Goal: Task Accomplishment & Management: Use online tool/utility

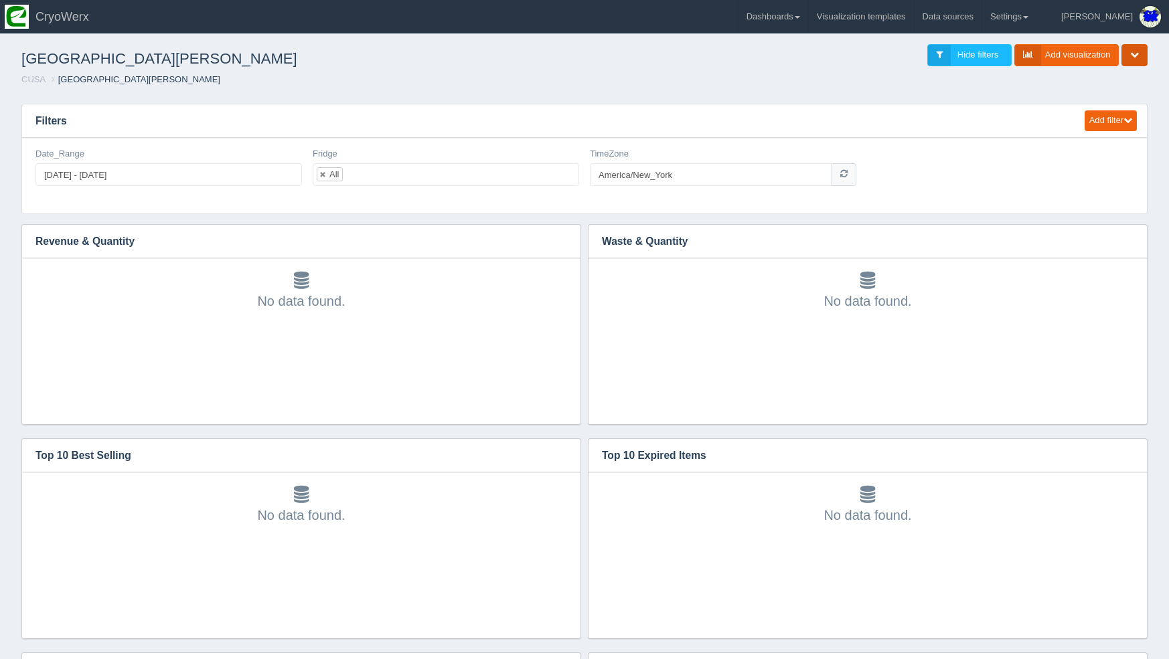
click at [1127, 50] on button "button" at bounding box center [1134, 55] width 26 height 22
click at [432, 206] on div "Edit filter Delete filter Date_Range 2025-08-20 - 2025-09-19 Edit filter Delete…" at bounding box center [584, 176] width 1125 height 76
click at [458, 172] on ul "All" at bounding box center [446, 174] width 266 height 23
click at [573, 153] on icon "button" at bounding box center [571, 154] width 7 height 8
click at [562, 165] on link "Edit filter" at bounding box center [524, 170] width 107 height 19
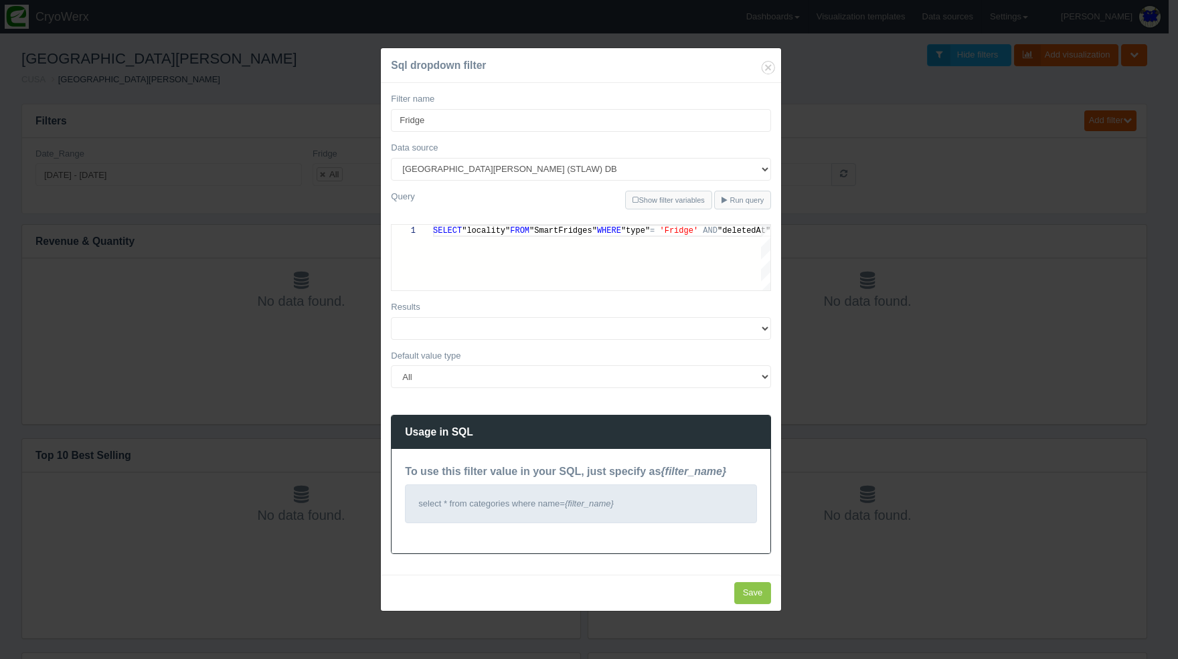
click at [917, 167] on div "Sql dropdown filter Filter name Fridge Data source 180Maiden Abilities in motio…" at bounding box center [589, 329] width 1178 height 659
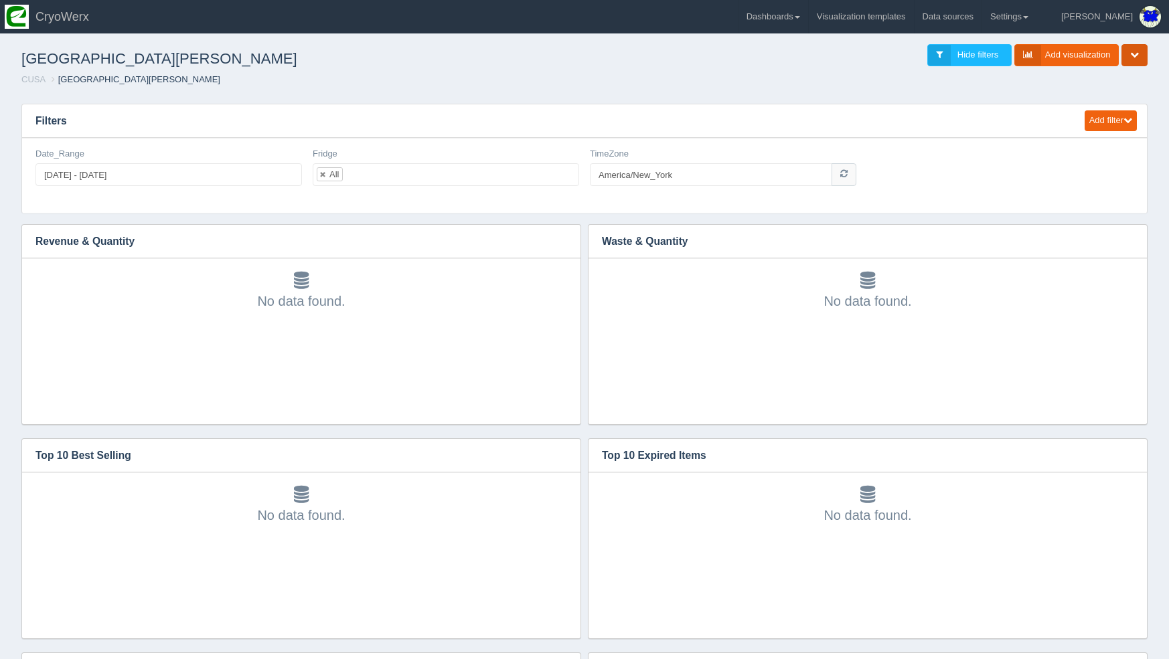
click at [1139, 53] on button "button" at bounding box center [1134, 55] width 26 height 22
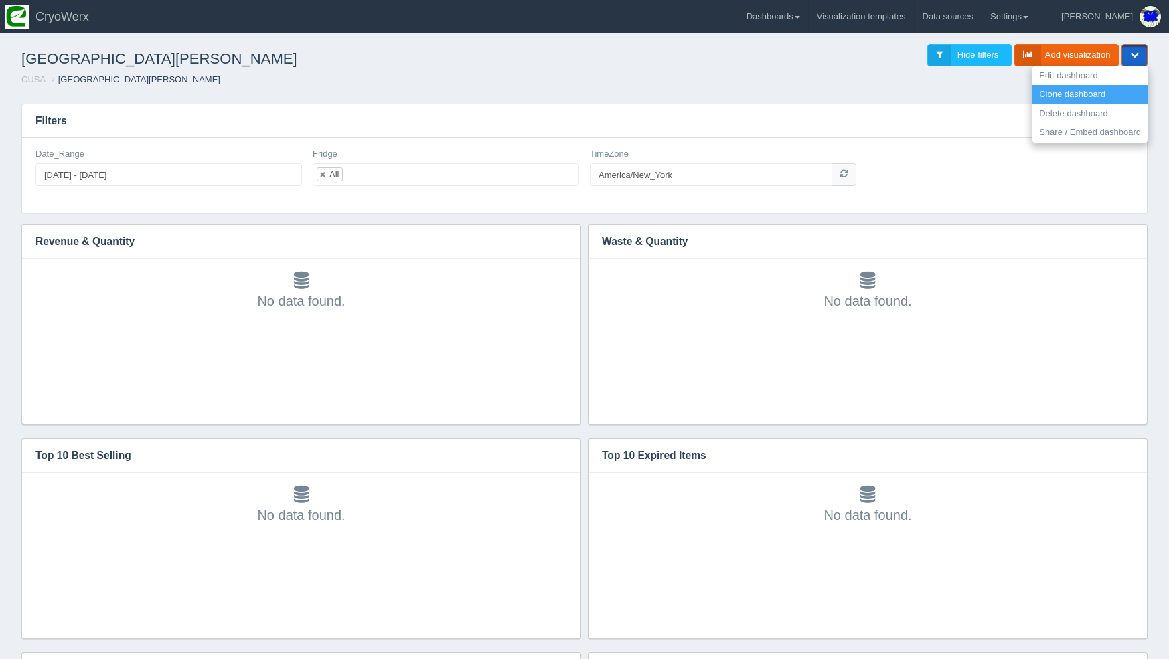
click at [1079, 94] on link "Clone dashboard" at bounding box center [1089, 94] width 115 height 19
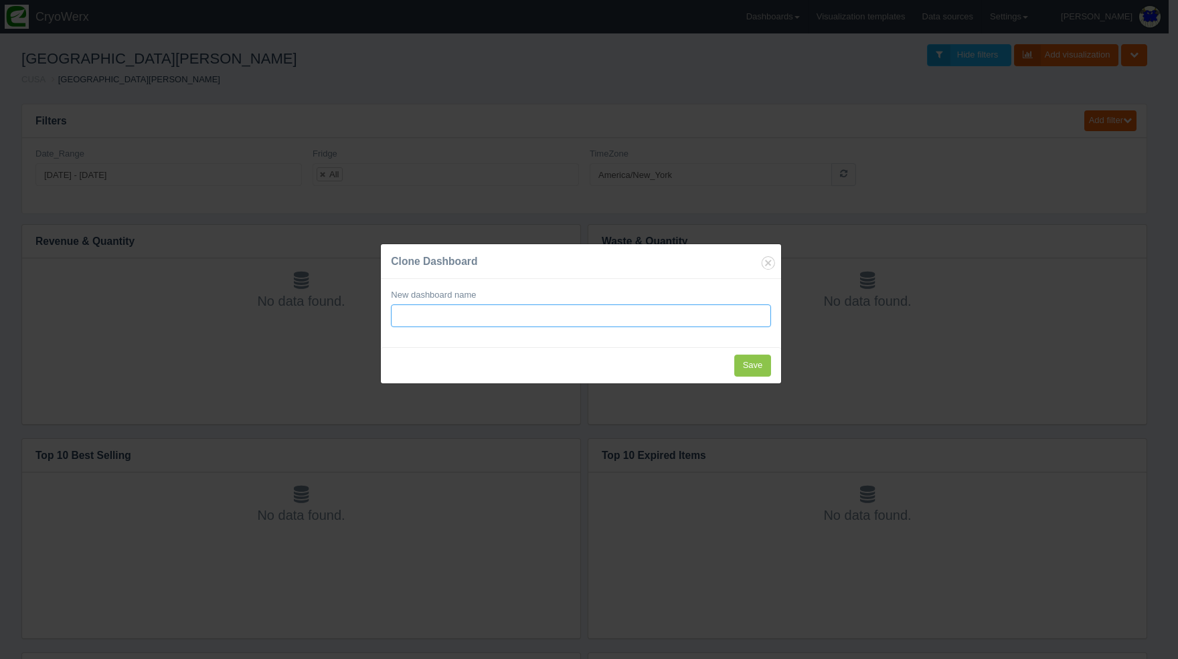
click at [526, 318] on input "text" at bounding box center [581, 316] width 380 height 23
click at [508, 315] on input "text" at bounding box center [581, 316] width 380 height 23
paste input "Northern Essex Community College"
type input "[GEOGRAPHIC_DATA]"
click at [742, 366] on input "Save" at bounding box center [752, 366] width 37 height 22
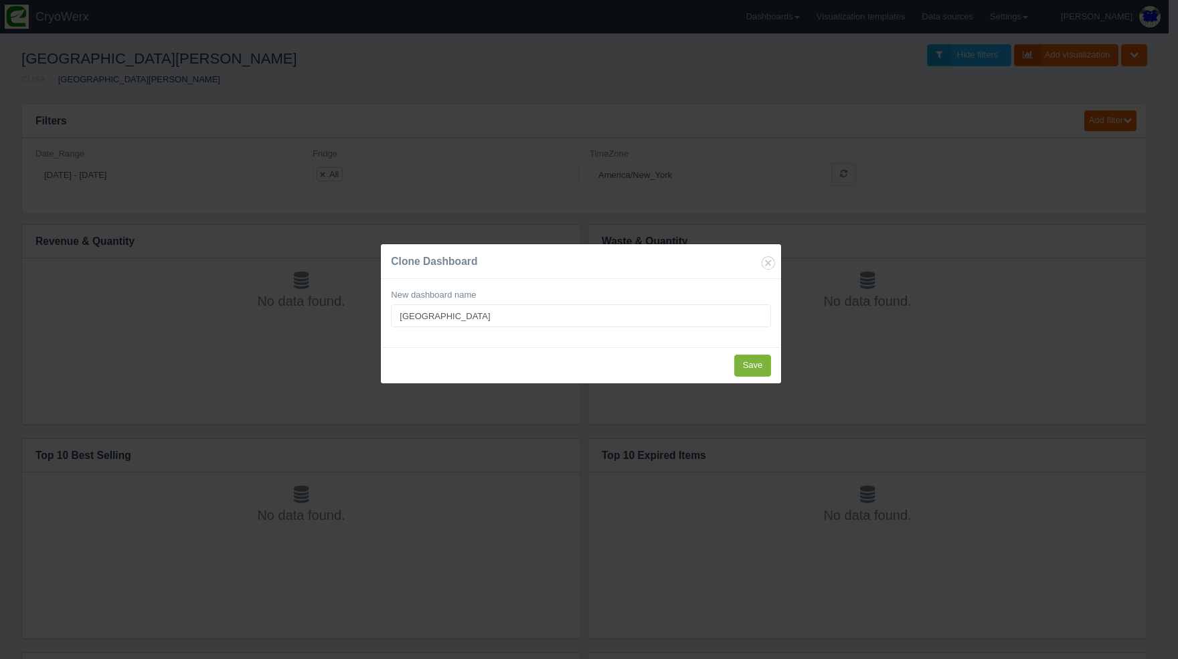
type input "Saving..."
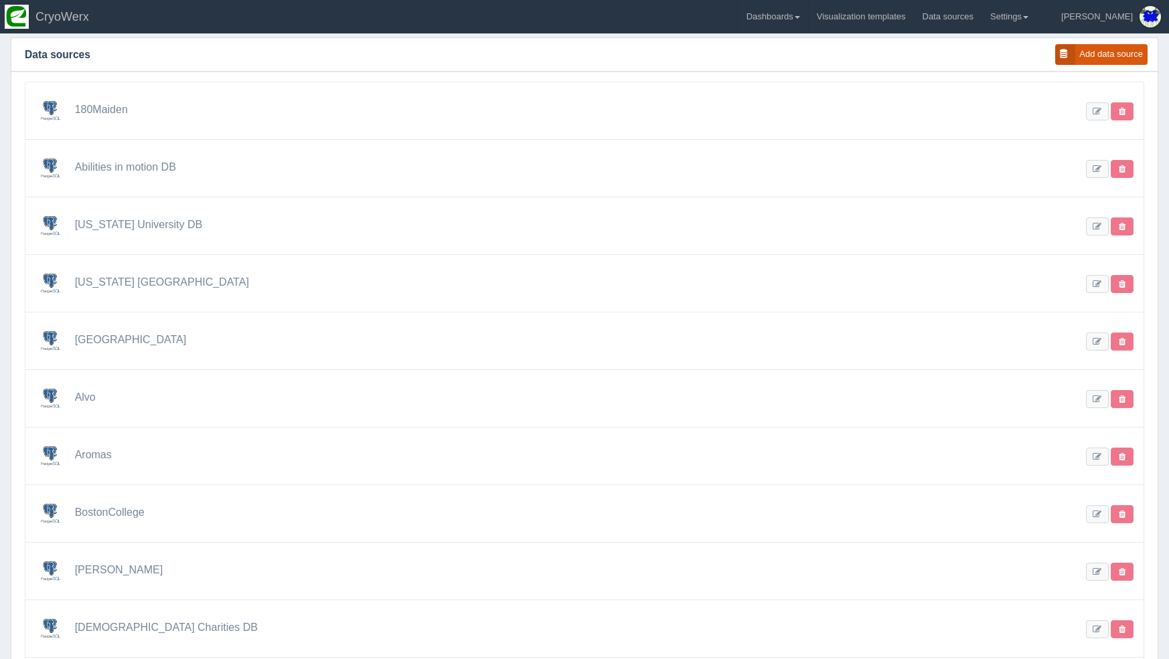
click at [1133, 50] on link "Add data source" at bounding box center [1101, 54] width 92 height 21
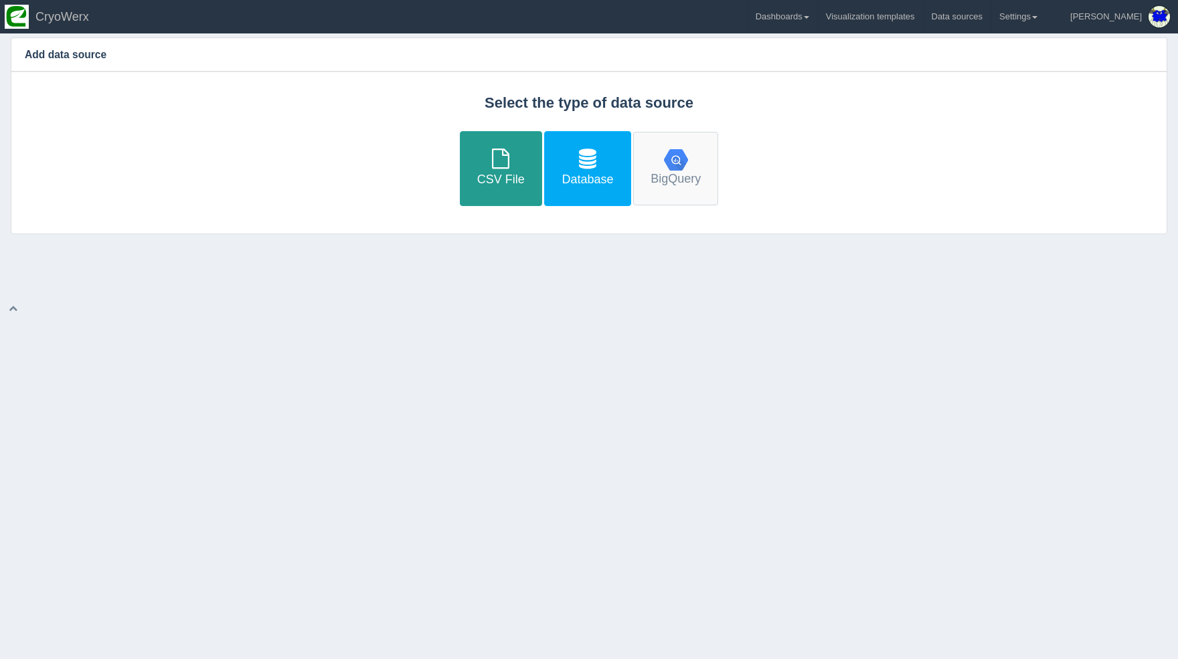
click at [586, 175] on link "Database" at bounding box center [587, 168] width 86 height 74
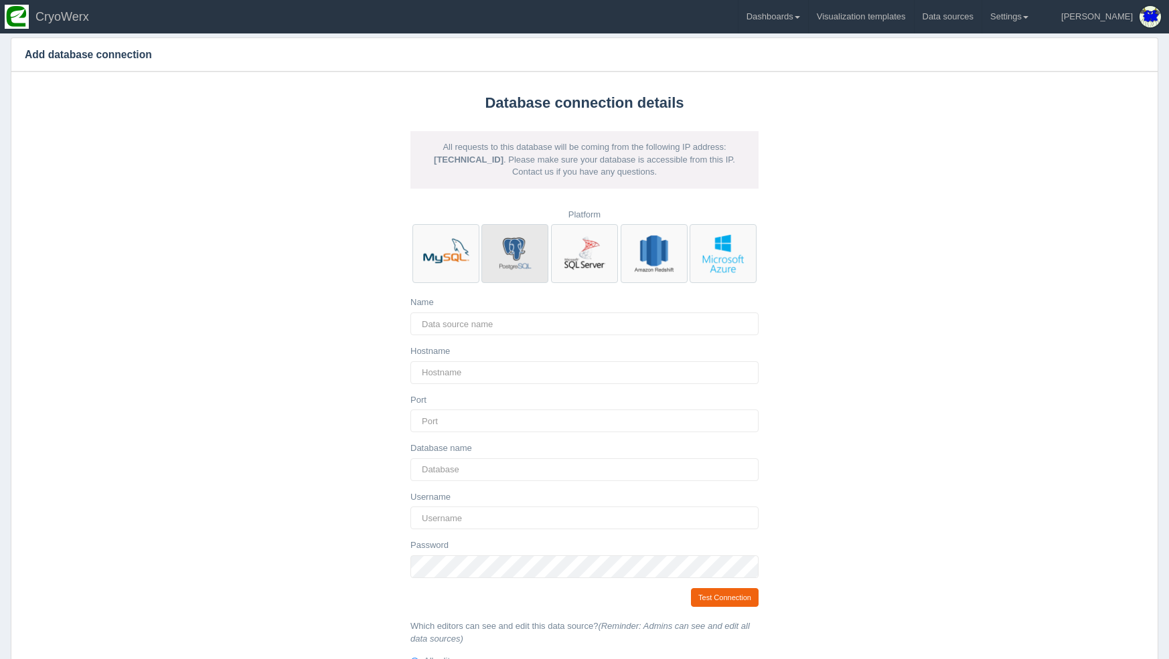
click at [523, 256] on img at bounding box center [515, 254] width 50 height 50
radio input "true"
type input "5432"
click at [485, 327] on input "Name" at bounding box center [584, 324] width 348 height 23
drag, startPoint x: 505, startPoint y: 300, endPoint x: 507, endPoint y: 316, distance: 16.1
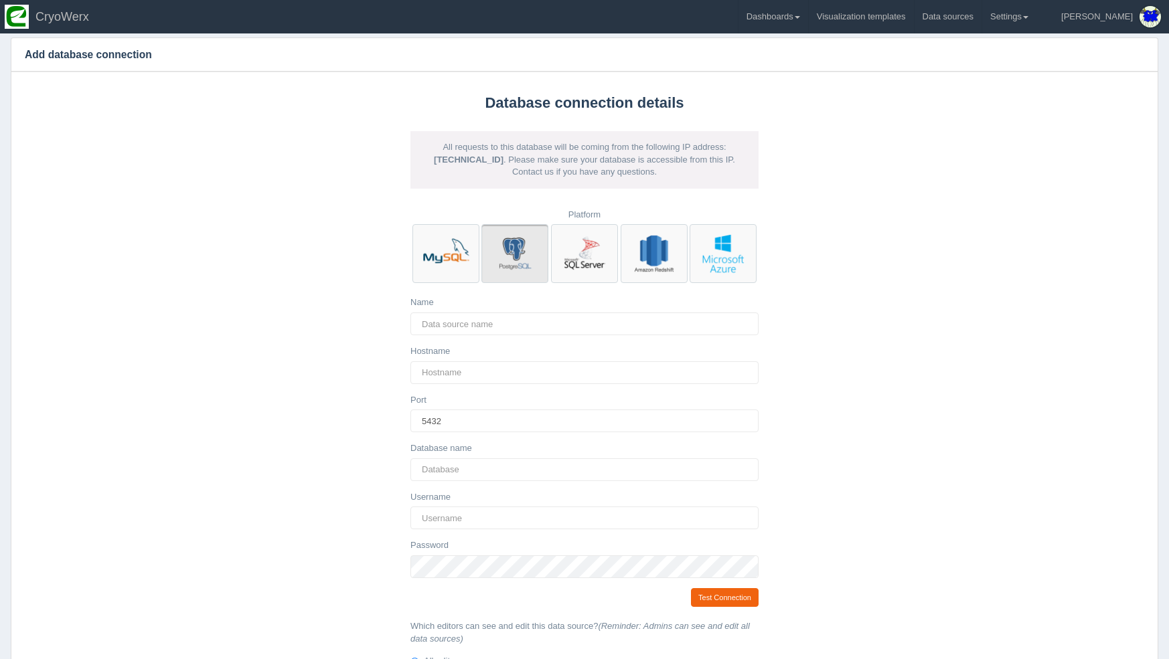
click at [505, 305] on div "Name" at bounding box center [584, 316] width 348 height 39
click at [507, 316] on input "Name" at bounding box center [584, 324] width 348 height 23
paste input "Northern Essex Community College"
drag, startPoint x: 420, startPoint y: 324, endPoint x: 393, endPoint y: 321, distance: 27.7
click at [393, 321] on div "Database connection details All requests to this database will be coming from t…" at bounding box center [584, 425] width 1157 height 706
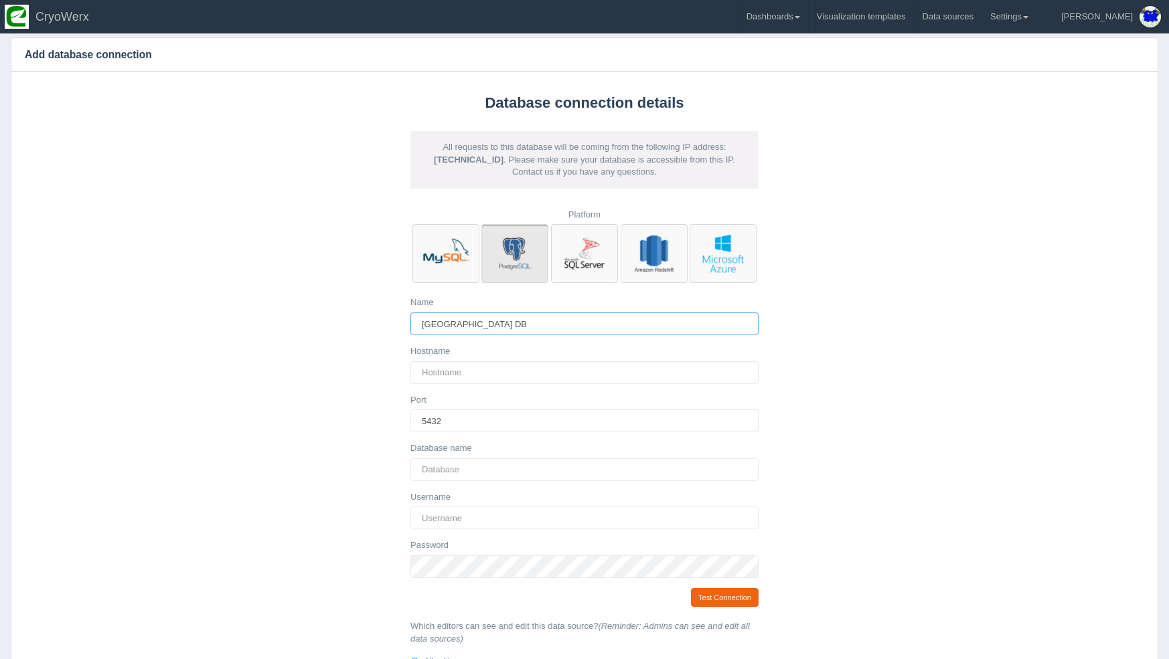
type input "[GEOGRAPHIC_DATA] DB"
click at [471, 377] on input "Hostname" at bounding box center [584, 373] width 348 height 23
click at [494, 366] on input "Hostname" at bounding box center [584, 373] width 348 height 23
paste input "[DOMAIN_NAME]"
type input "[DOMAIN_NAME]"
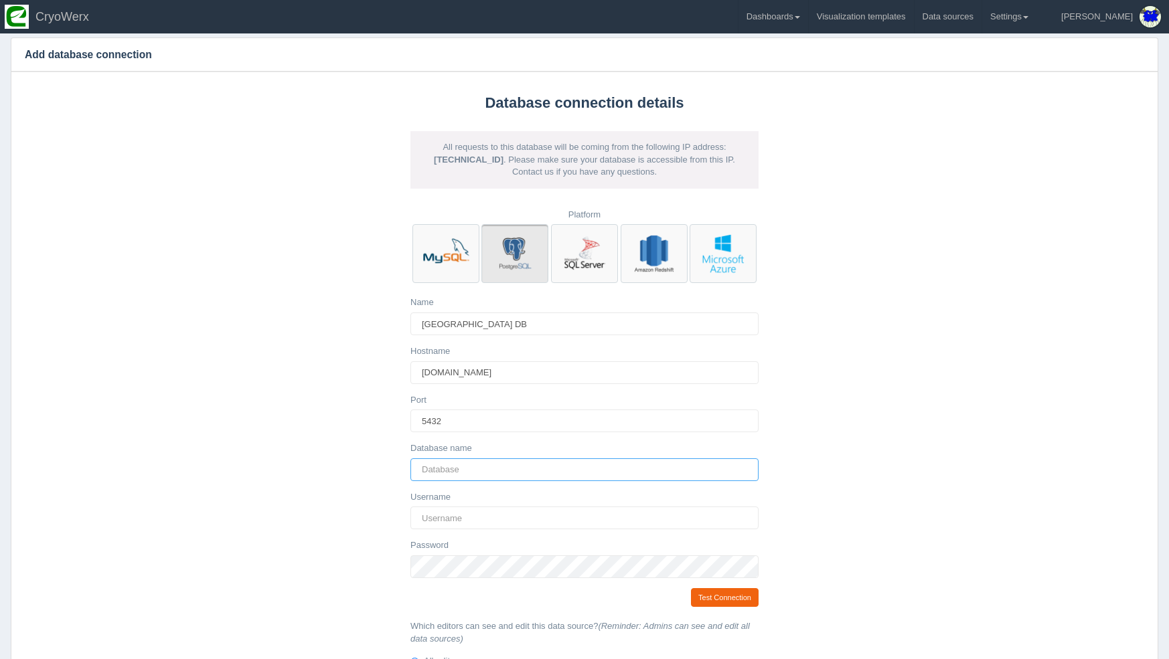
click at [478, 459] on input "Database name" at bounding box center [584, 470] width 348 height 23
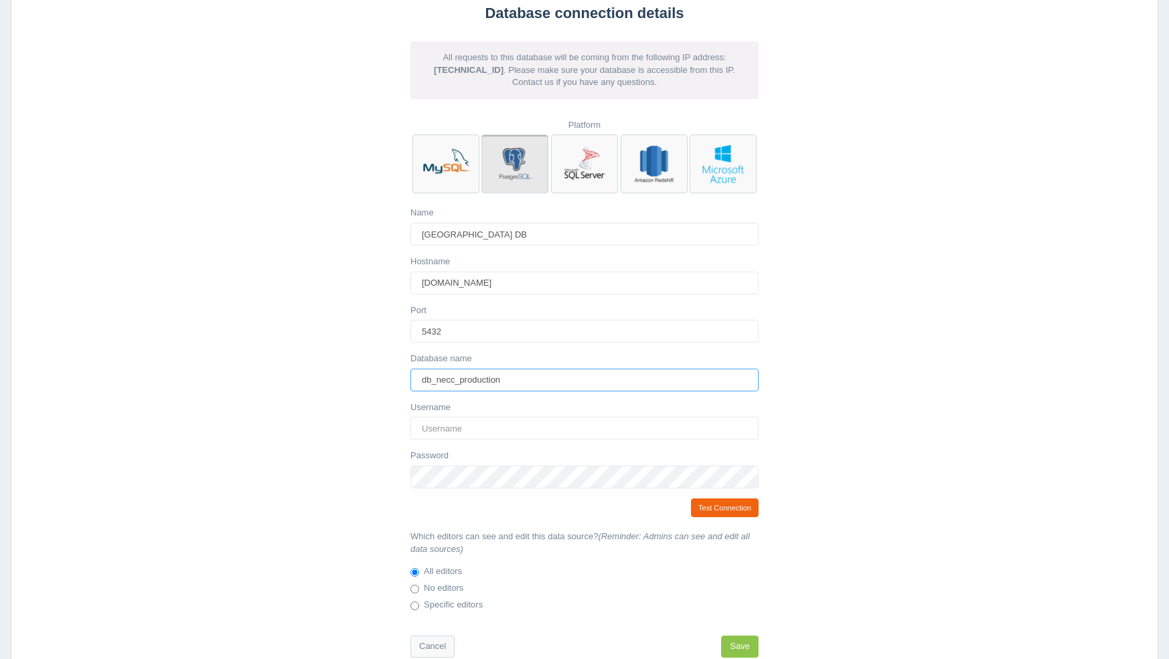
type input "db_necc_production"
type input "k"
type input "lumalytics"
click at [721, 506] on link "Test Connection" at bounding box center [725, 508] width 68 height 19
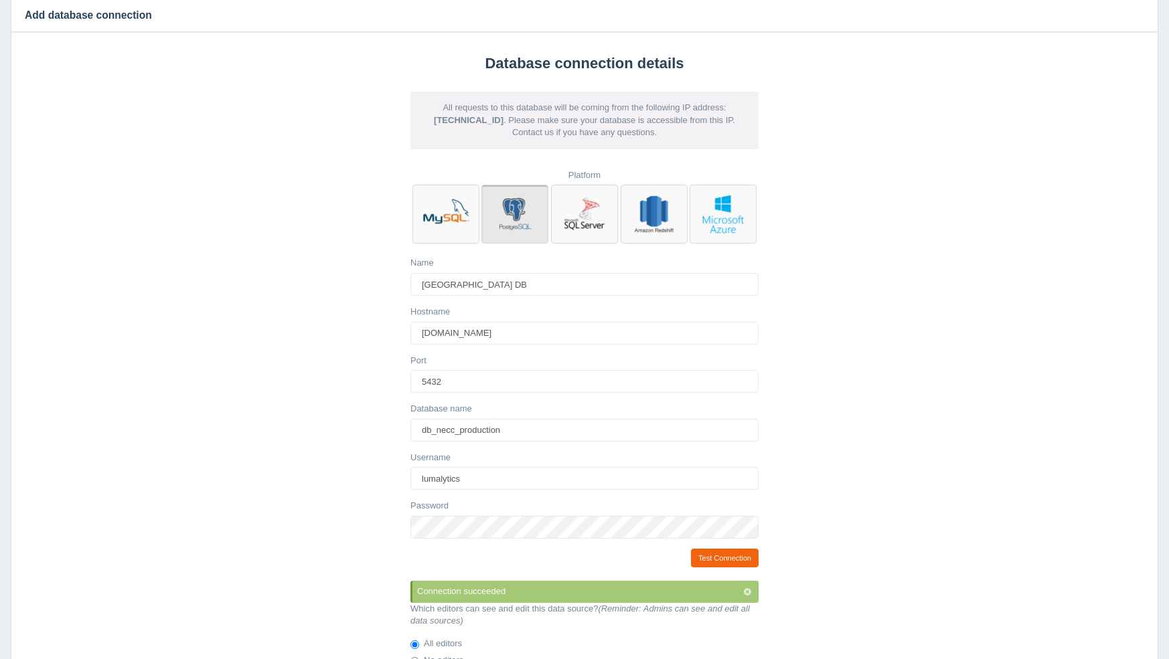
scroll to position [163, 0]
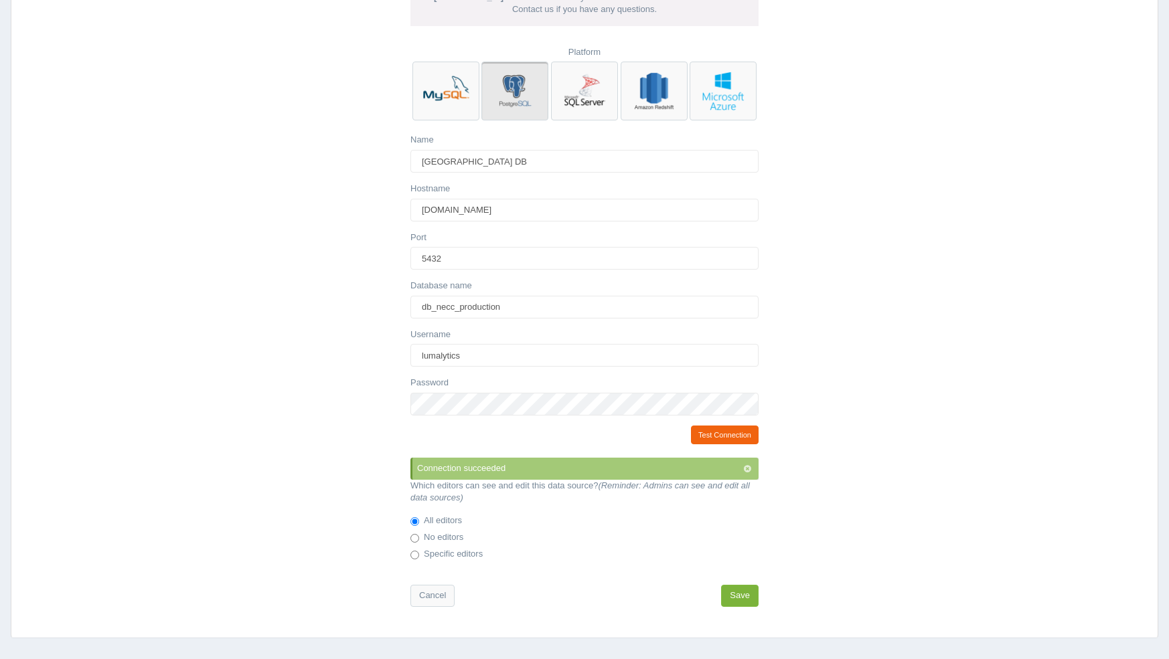
click at [744, 594] on button "Save" at bounding box center [739, 596] width 37 height 22
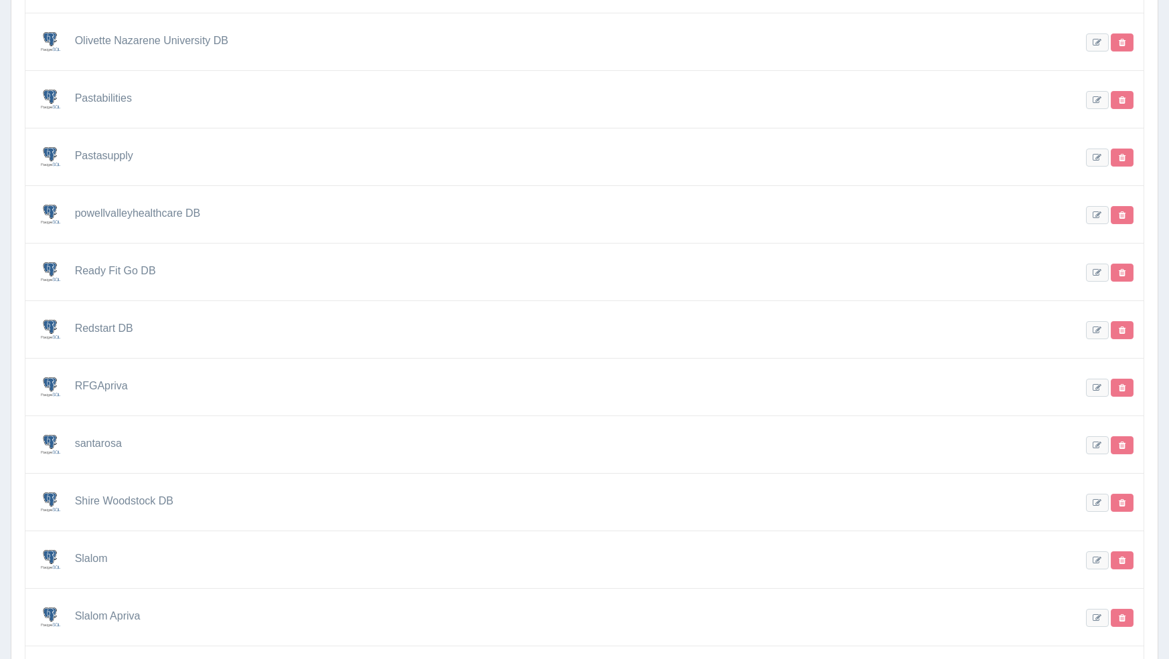
scroll to position [2918, 0]
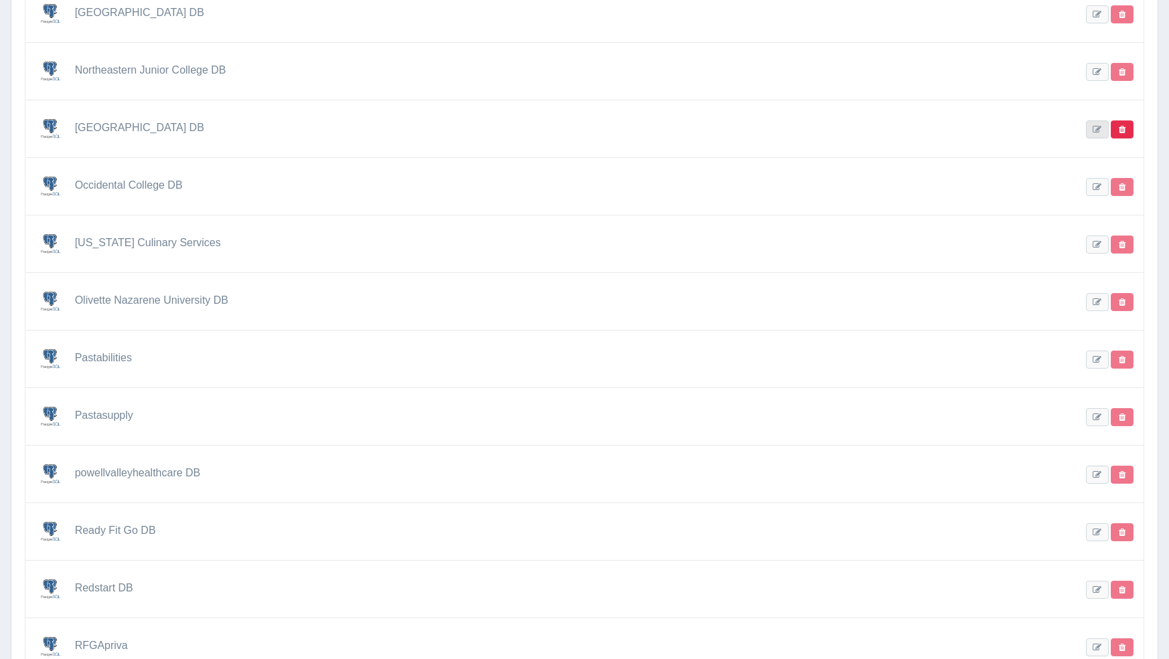
click at [1098, 128] on link at bounding box center [1097, 130] width 23 height 18
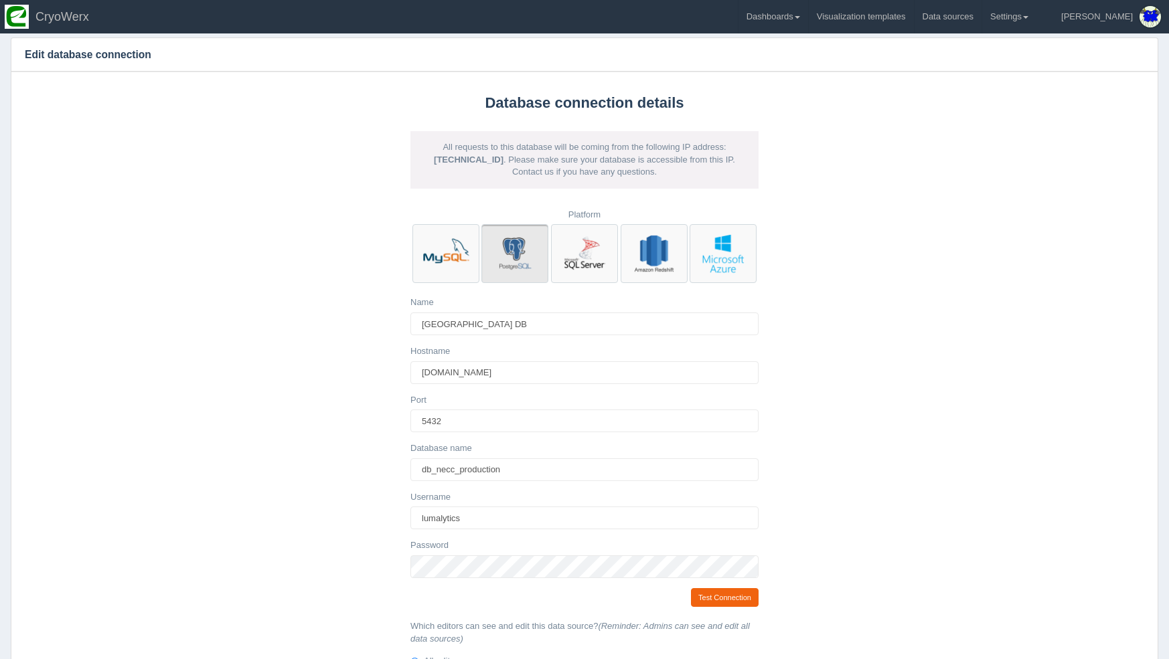
drag, startPoint x: 869, startPoint y: 285, endPoint x: 884, endPoint y: 196, distance: 89.6
click at [869, 280] on div "Database connection details All requests to this database will be coming from t…" at bounding box center [584, 425] width 1157 height 706
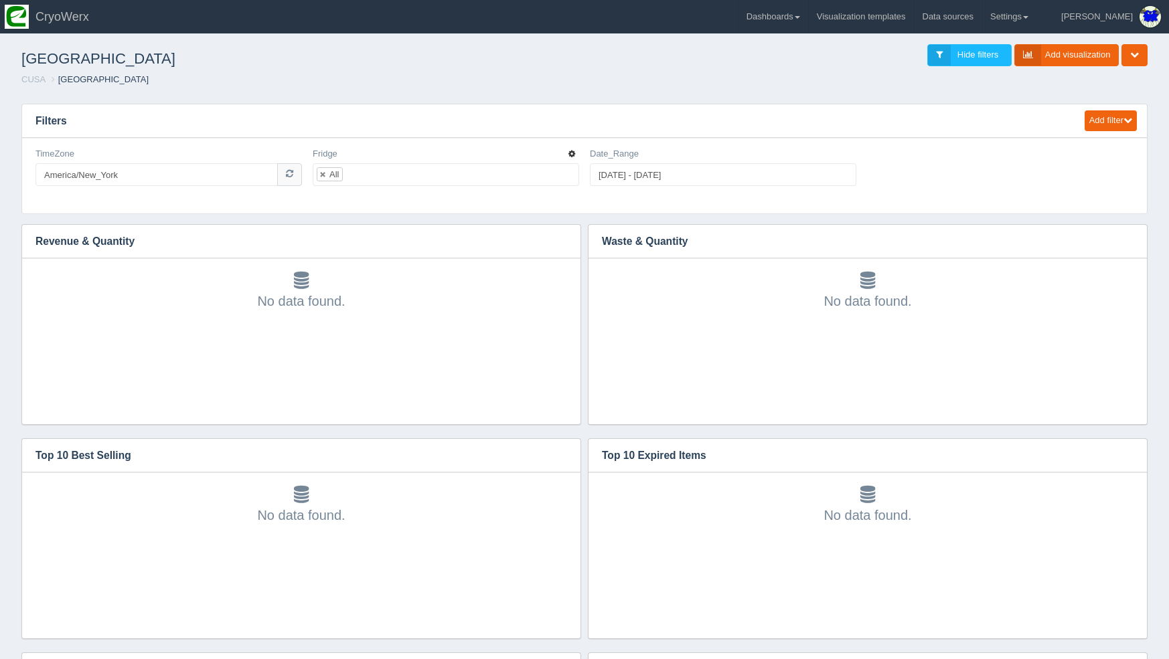
click at [569, 152] on icon "button" at bounding box center [571, 154] width 7 height 8
click at [567, 164] on link "Edit filter" at bounding box center [524, 170] width 107 height 19
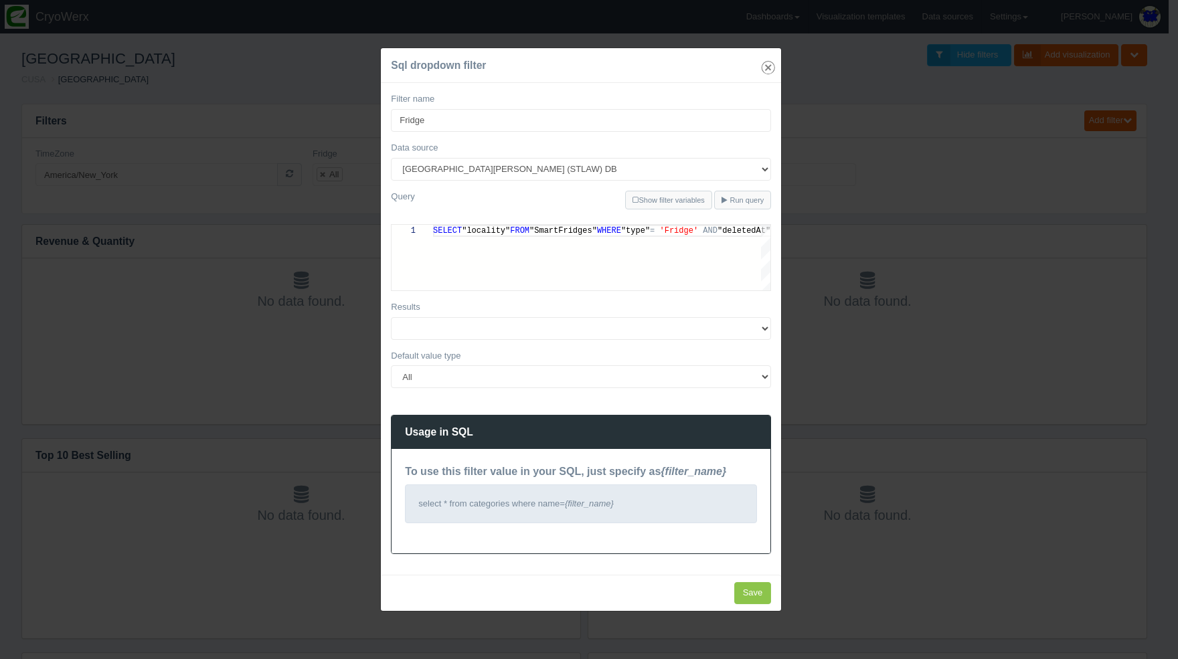
click at [765, 70] on icon "Close" at bounding box center [768, 67] width 19 height 19
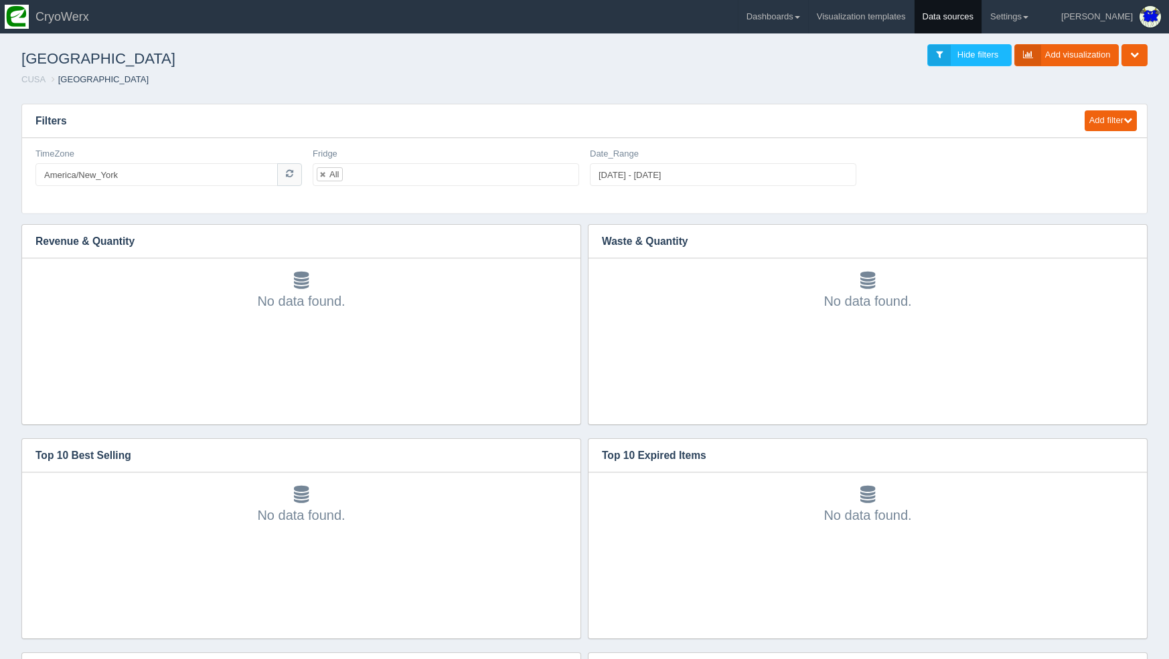
click at [981, 23] on link "Data sources" at bounding box center [948, 16] width 68 height 33
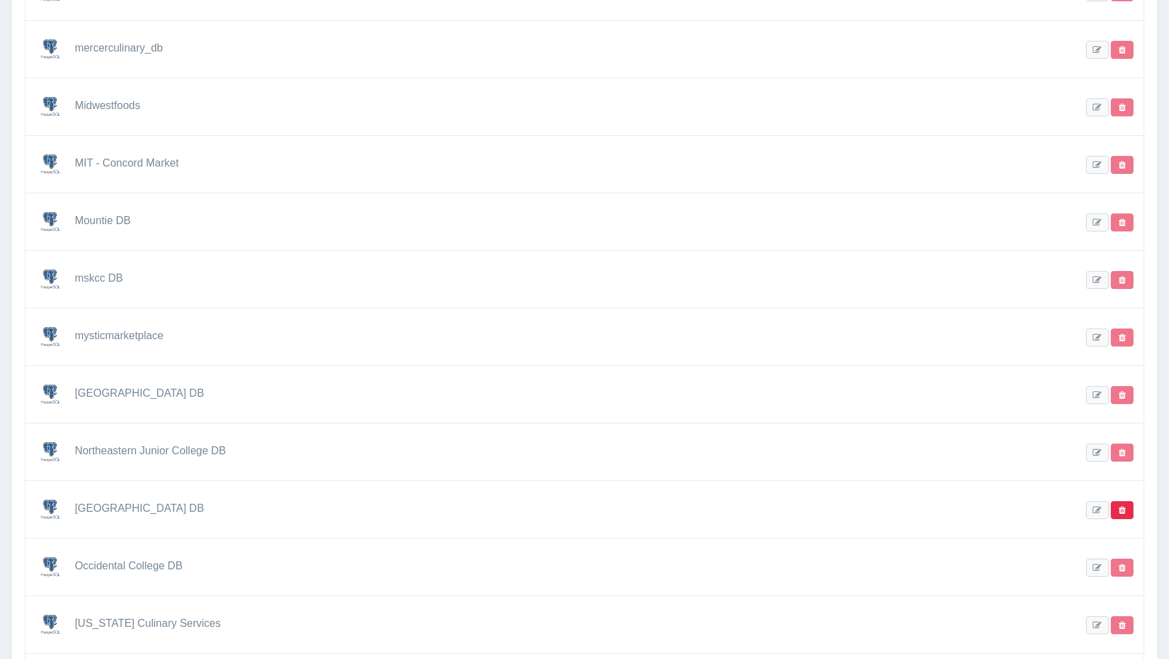
scroll to position [2675, 0]
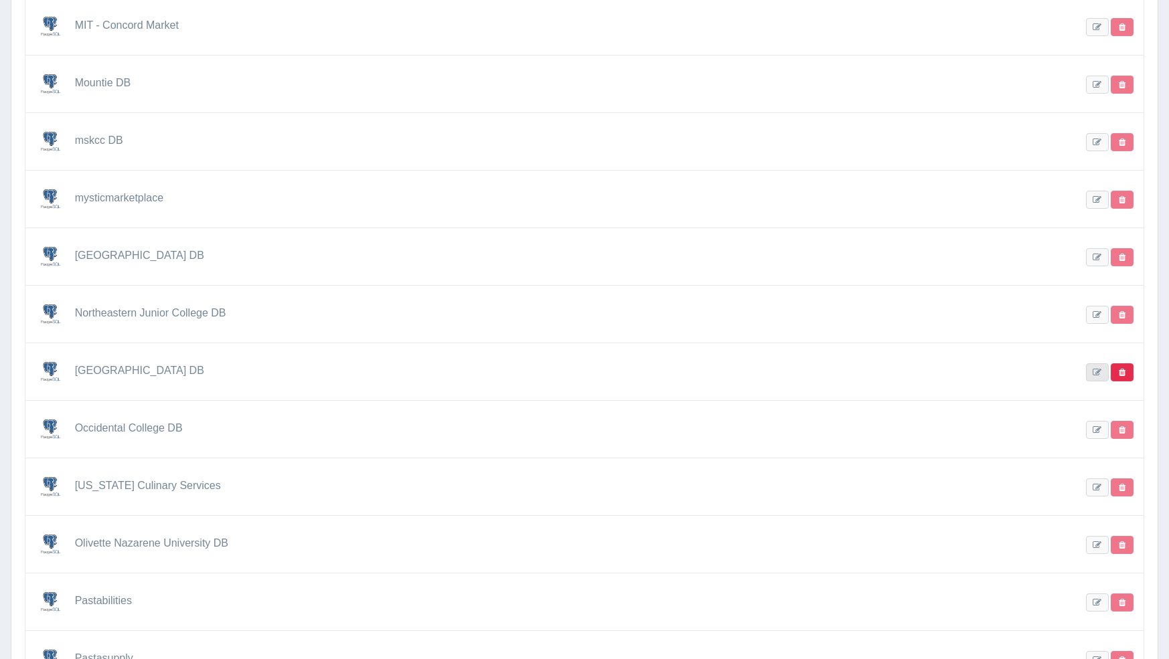
click at [1094, 370] on link at bounding box center [1097, 373] width 23 height 18
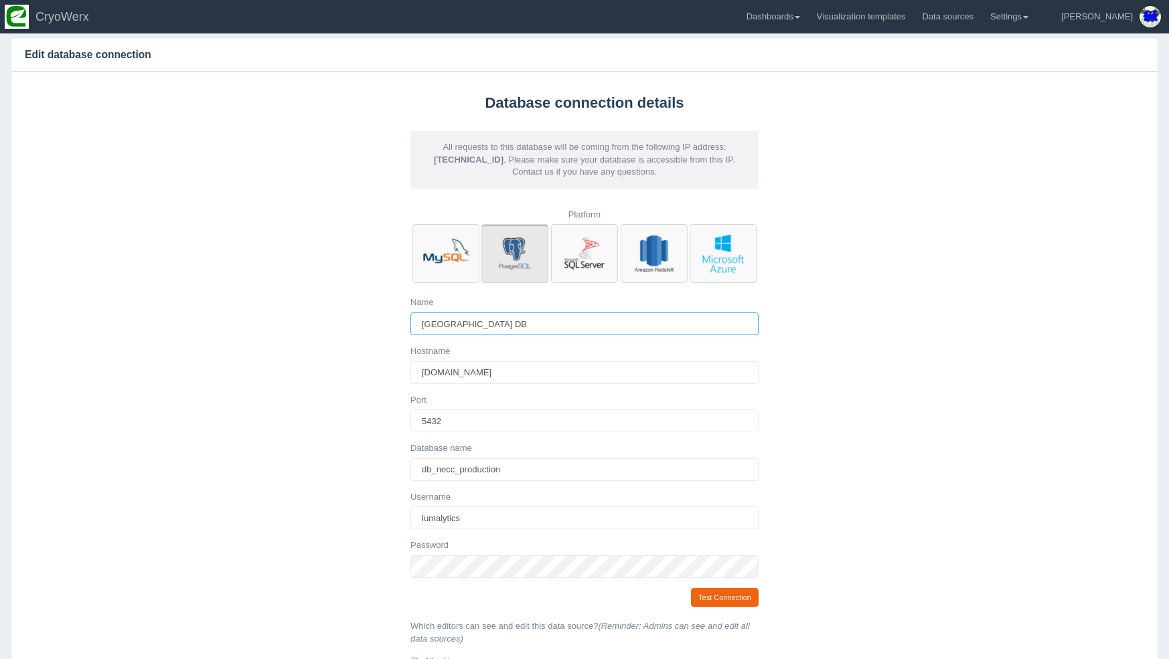
click at [560, 325] on input "Northern Essex Community College DB" at bounding box center [584, 324] width 348 height 23
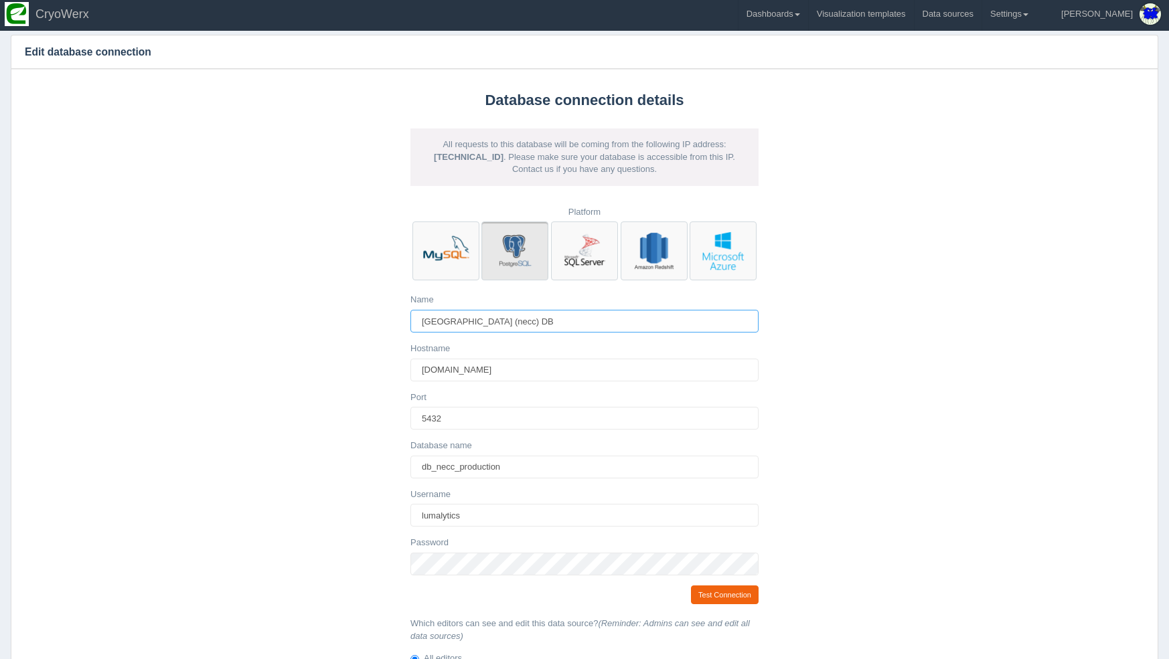
scroll to position [200, 0]
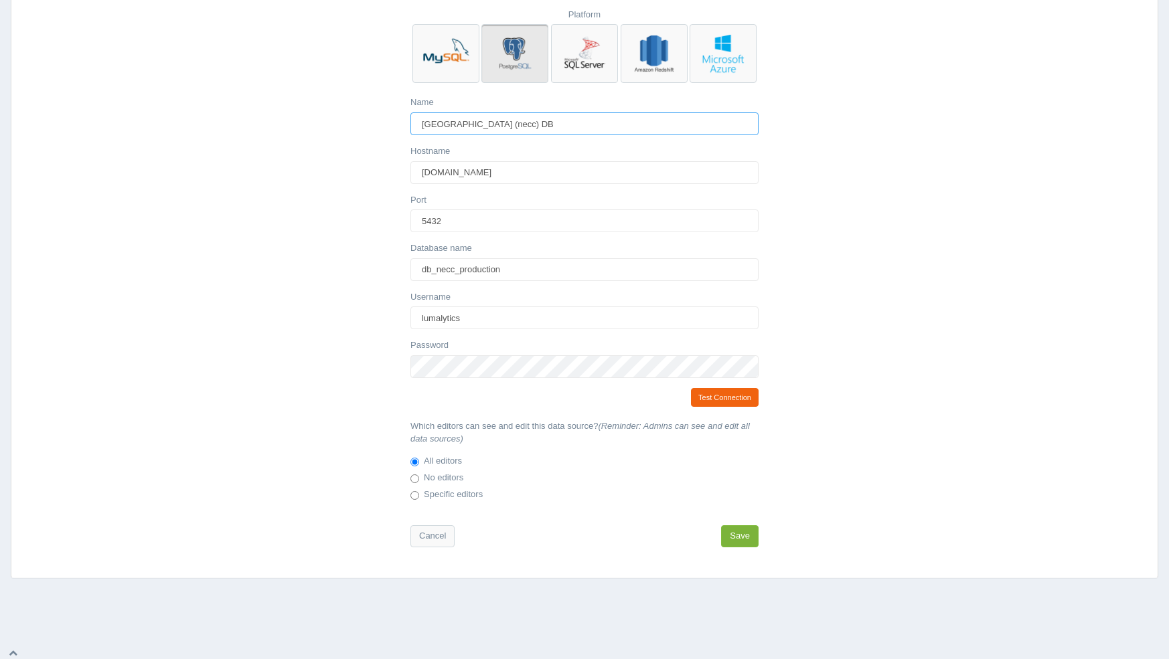
type input "[GEOGRAPHIC_DATA] (necc) DB"
click at [730, 536] on button "Save" at bounding box center [739, 537] width 37 height 22
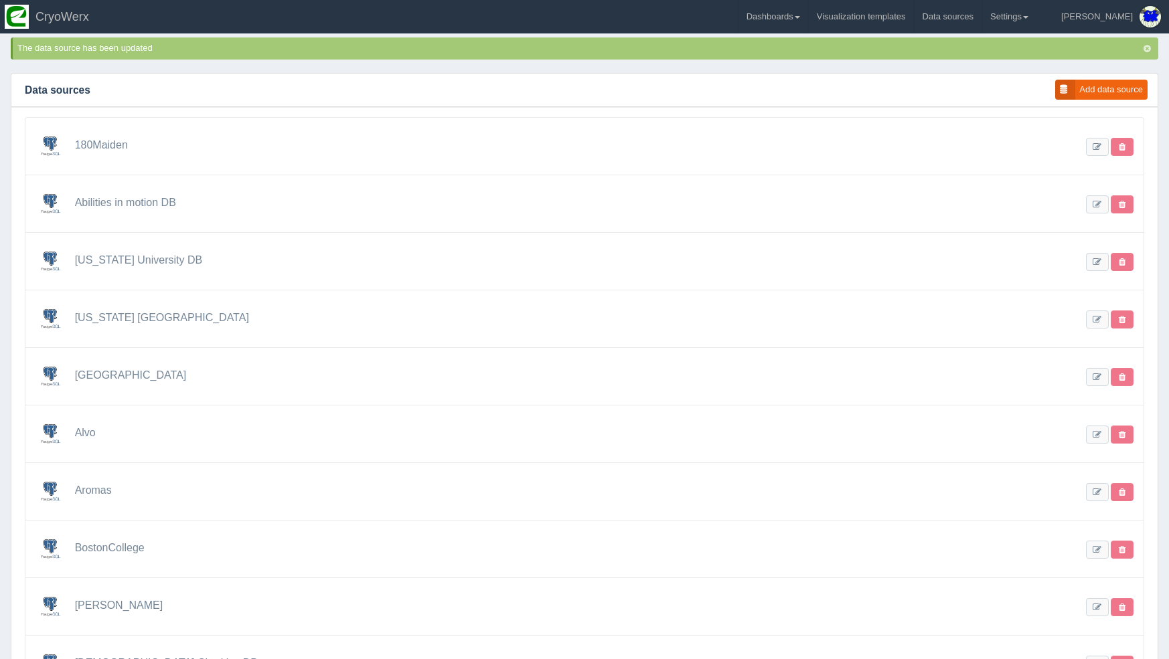
scroll to position [2675, 0]
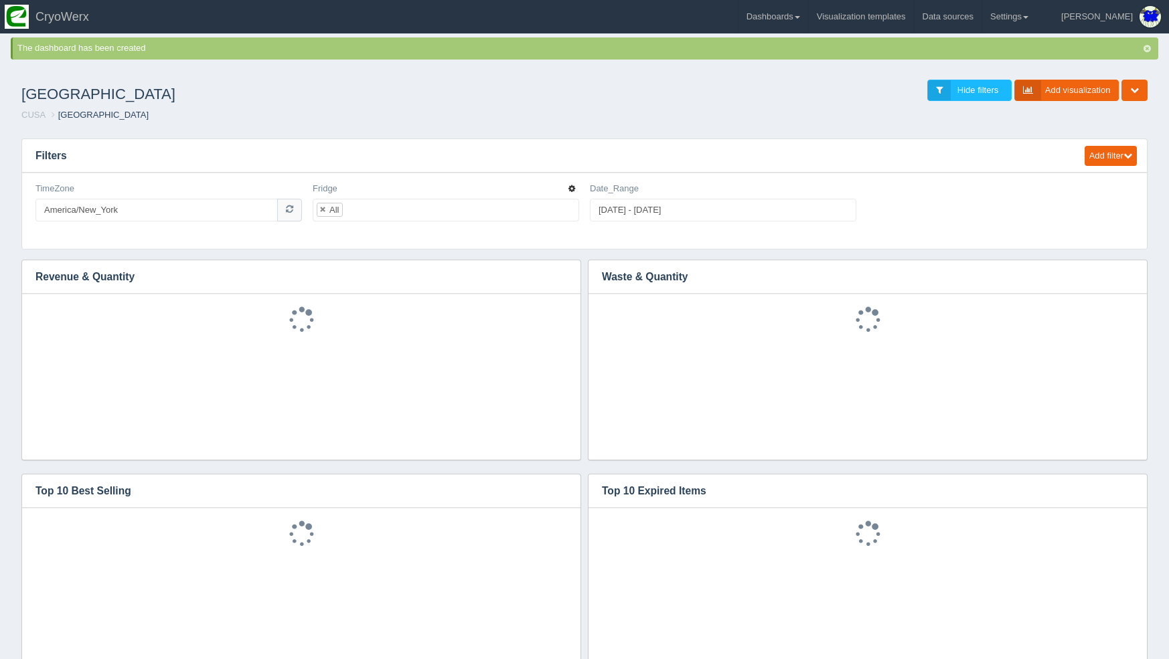
click at [572, 188] on icon "button" at bounding box center [571, 189] width 7 height 8
click at [560, 203] on link "Edit filter" at bounding box center [524, 204] width 107 height 19
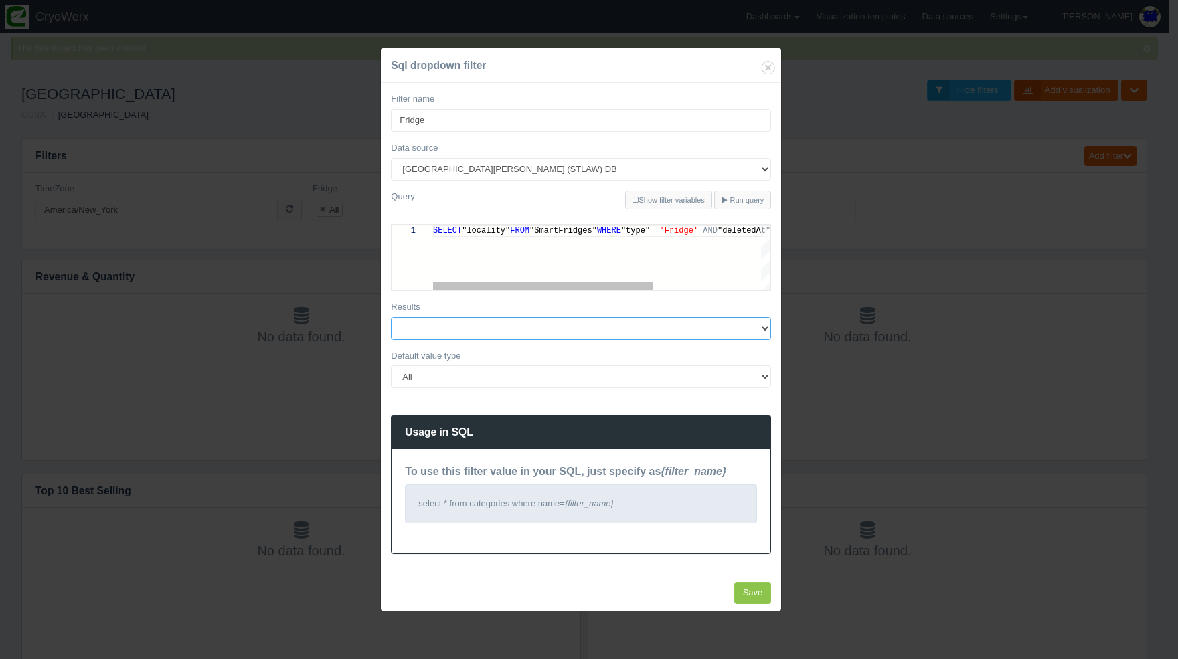
click at [554, 329] on select at bounding box center [581, 328] width 380 height 23
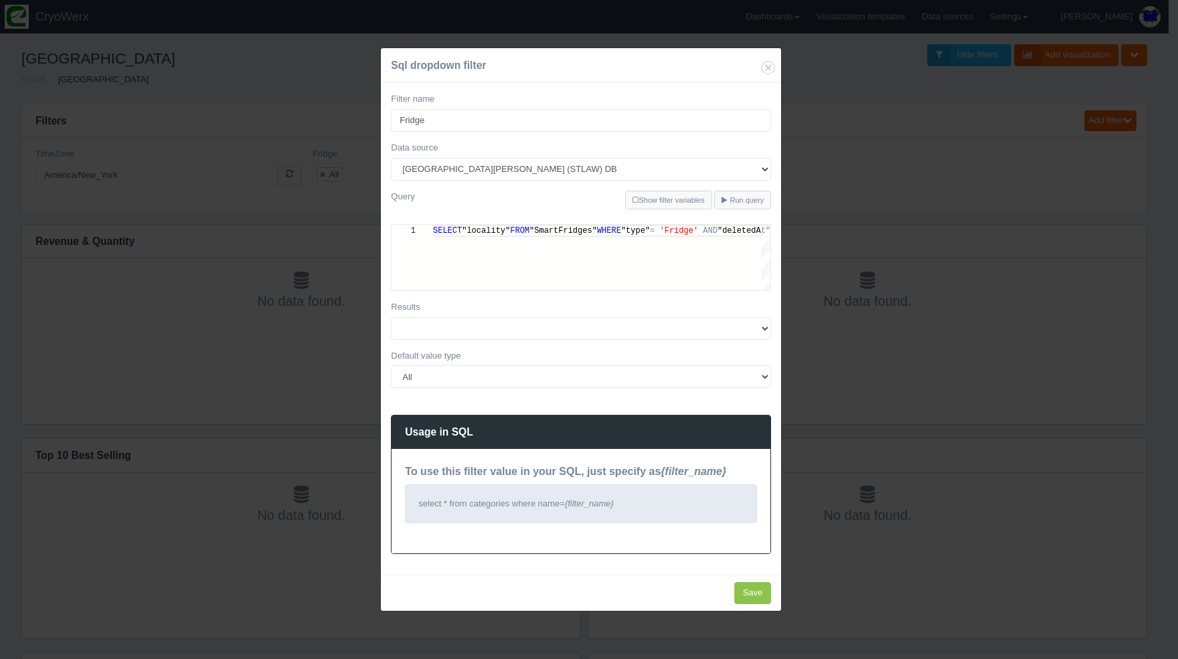
click at [587, 362] on div "Default value type All None Specific value(s)" at bounding box center [581, 369] width 380 height 39
select select "488"
click at [534, 335] on select at bounding box center [581, 328] width 380 height 23
click at [751, 597] on input "Save" at bounding box center [752, 593] width 37 height 22
type input "Save"
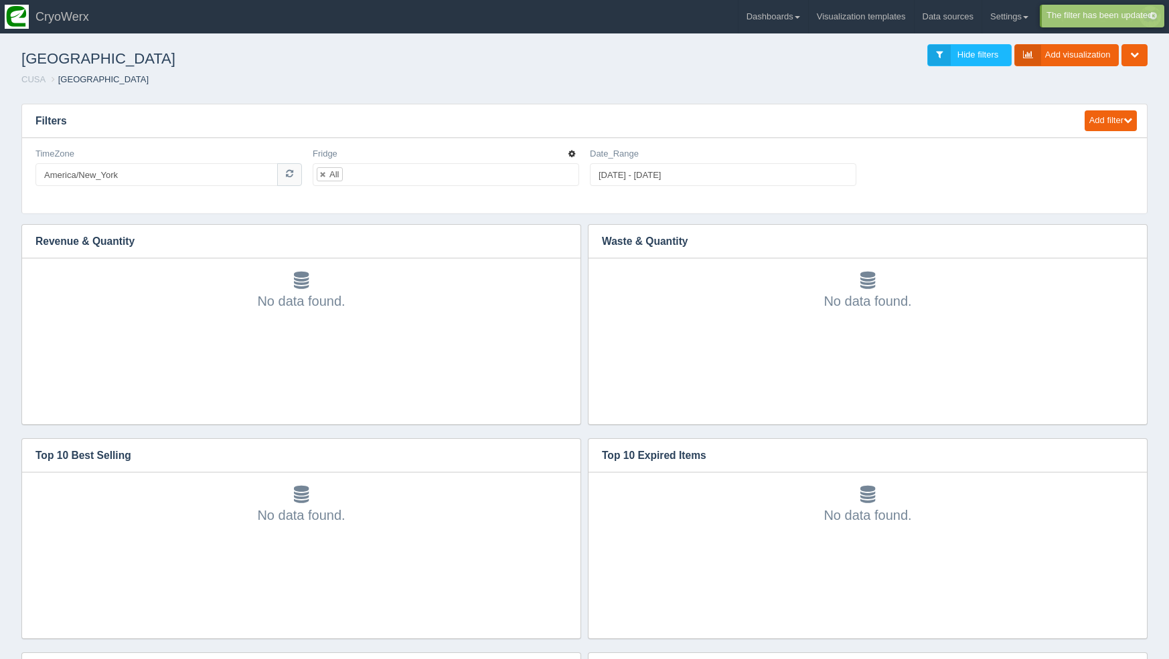
click at [569, 155] on icon "button" at bounding box center [571, 154] width 7 height 8
click at [573, 170] on link "Edit filter" at bounding box center [524, 170] width 107 height 19
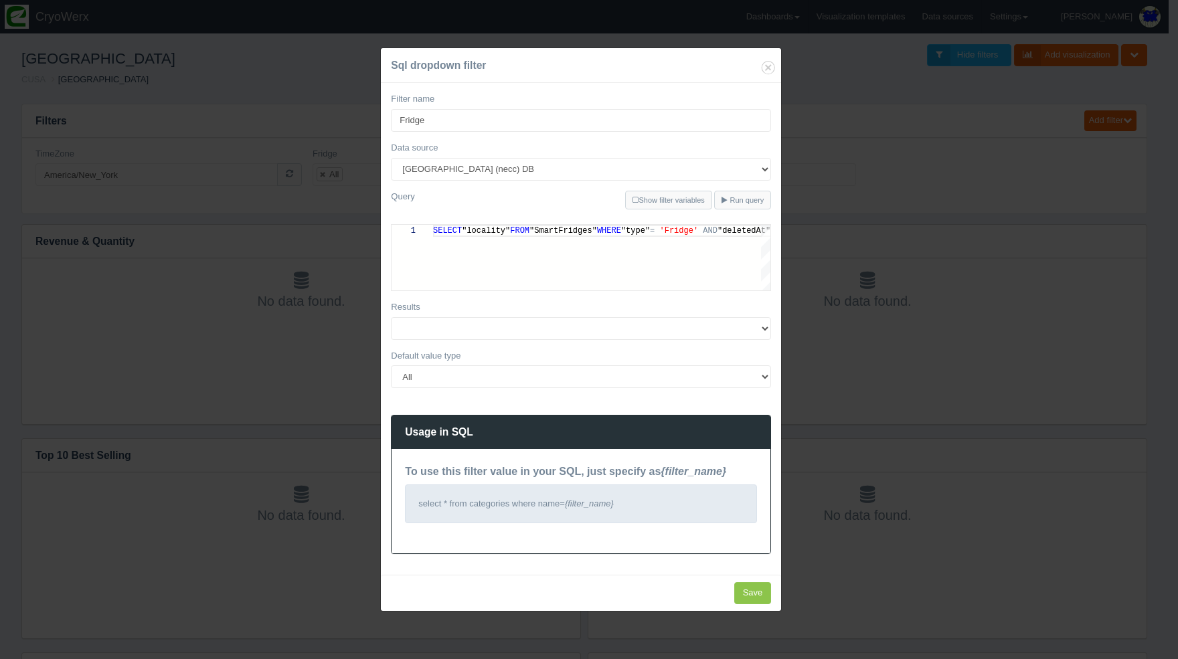
click at [860, 438] on div "Sql dropdown filter Filter name Fridge Data source 180Maiden Abilities in motio…" at bounding box center [589, 329] width 1178 height 659
